Goal: Find specific page/section: Find specific page/section

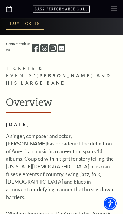
scroll to position [215, 0]
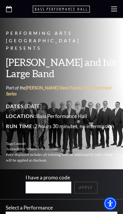
click at [118, 5] on div at bounding box center [61, 9] width 123 height 18
click at [115, 7] on use at bounding box center [114, 9] width 6 height 5
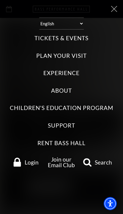
click at [49, 35] on label "Tickets & Events" at bounding box center [62, 38] width 54 height 8
click at [0, 0] on Events "Tickets & Events" at bounding box center [0, 0] width 0 height 0
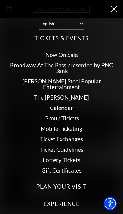
click at [56, 104] on link "Calendar" at bounding box center [61, 107] width 23 height 7
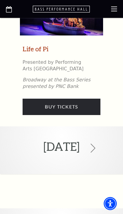
scroll to position [979, 0]
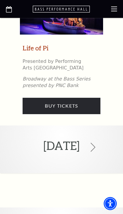
click at [60, 131] on h2 "[DATE]" at bounding box center [61, 146] width 36 height 32
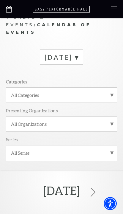
scroll to position [0, 0]
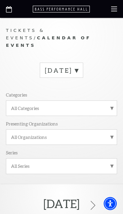
click at [111, 105] on label "All Categories" at bounding box center [61, 107] width 101 height 5
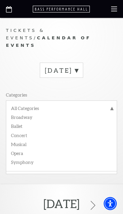
click at [21, 112] on label "Broadway" at bounding box center [61, 116] width 101 height 9
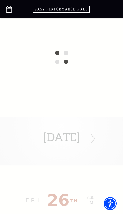
scroll to position [185, 0]
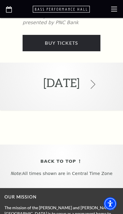
scroll to position [1041, 0]
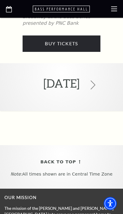
click at [71, 71] on h2 "[DATE]" at bounding box center [61, 84] width 36 height 32
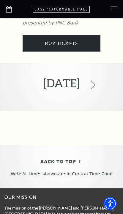
click at [98, 80] on icon at bounding box center [93, 84] width 9 height 9
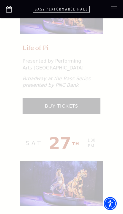
scroll to position [413, 0]
